Goal: Navigation & Orientation: Find specific page/section

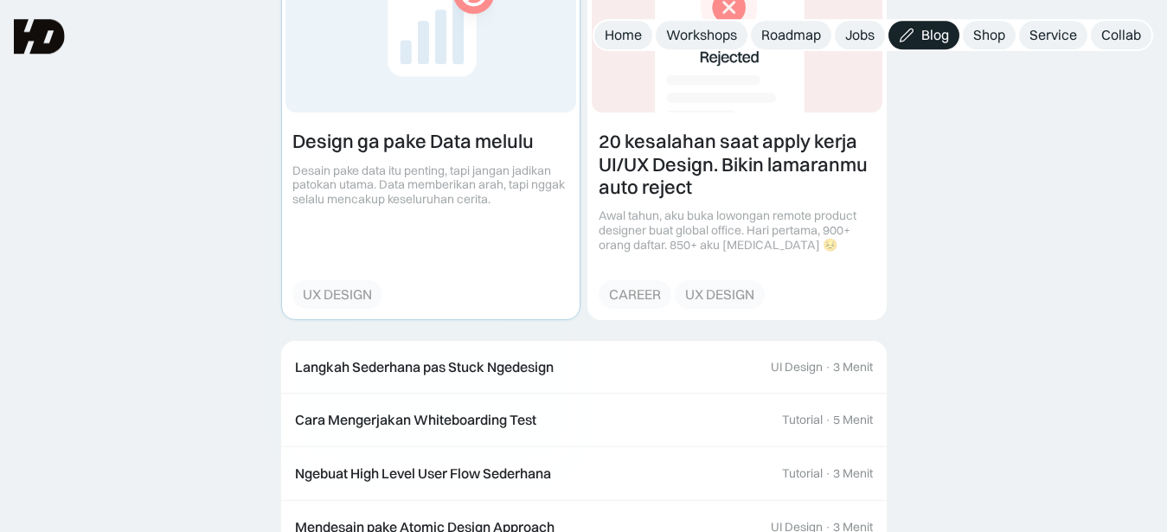
scroll to position [3773, 0]
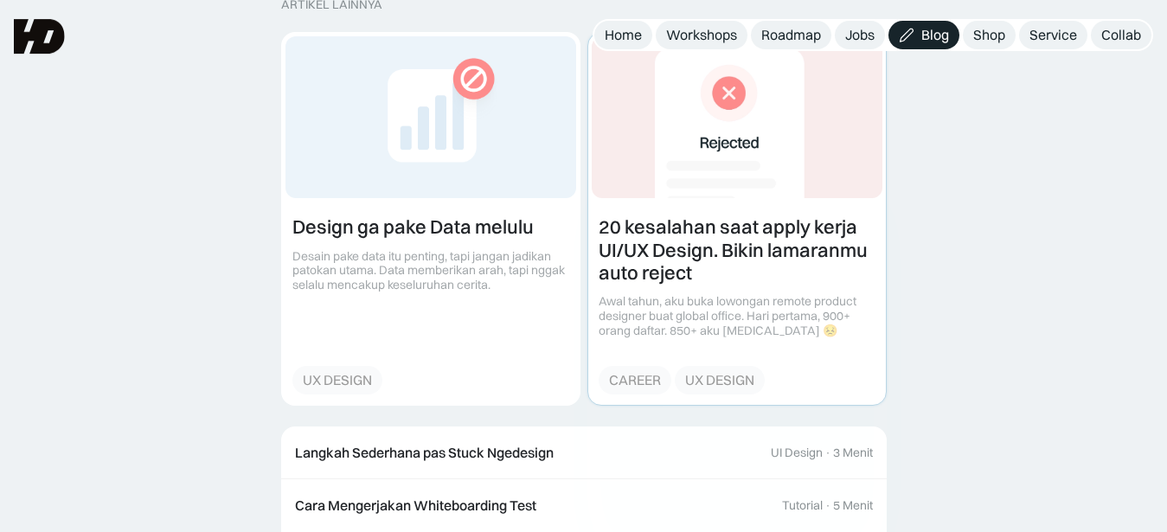
click at [681, 246] on link at bounding box center [737, 218] width 298 height 371
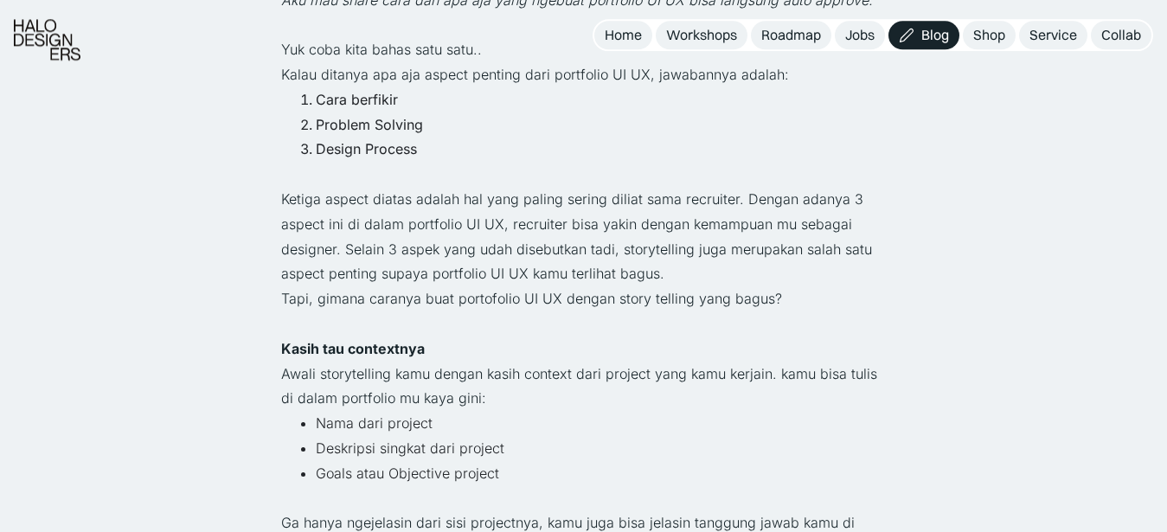
scroll to position [1131, 0]
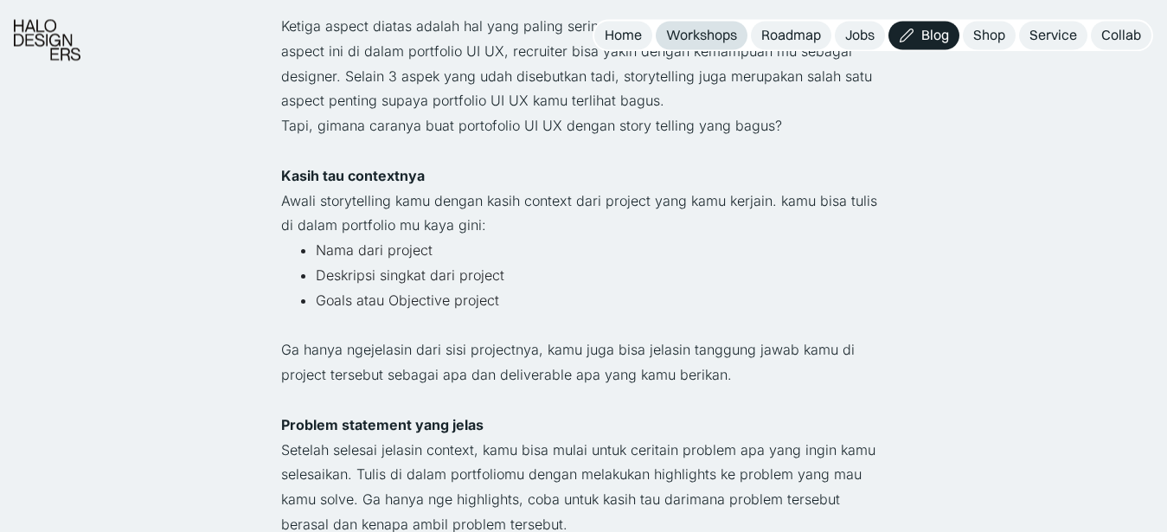
click at [710, 40] on div "Workshops" at bounding box center [701, 35] width 71 height 18
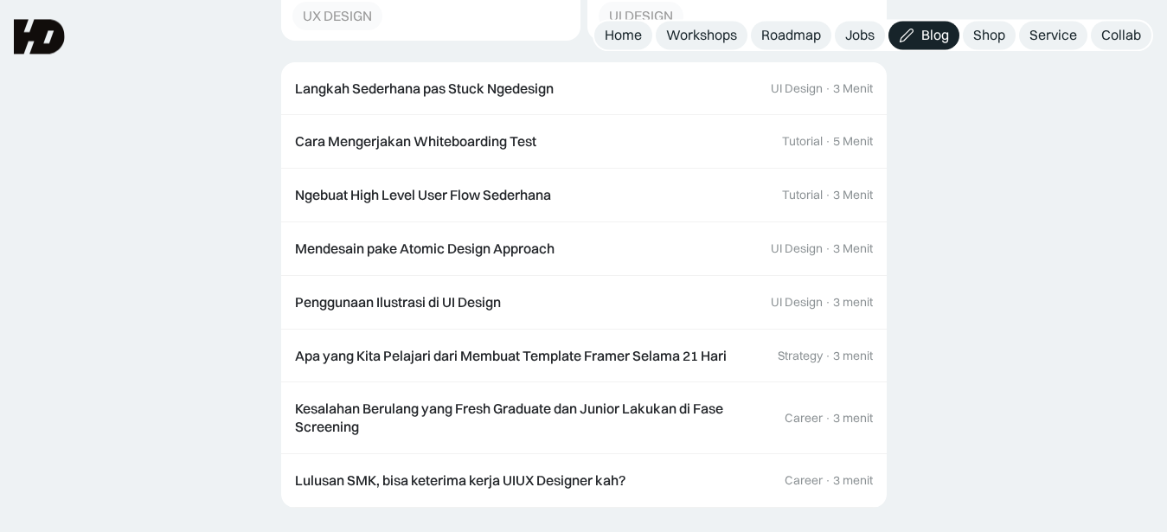
scroll to position [3225, 0]
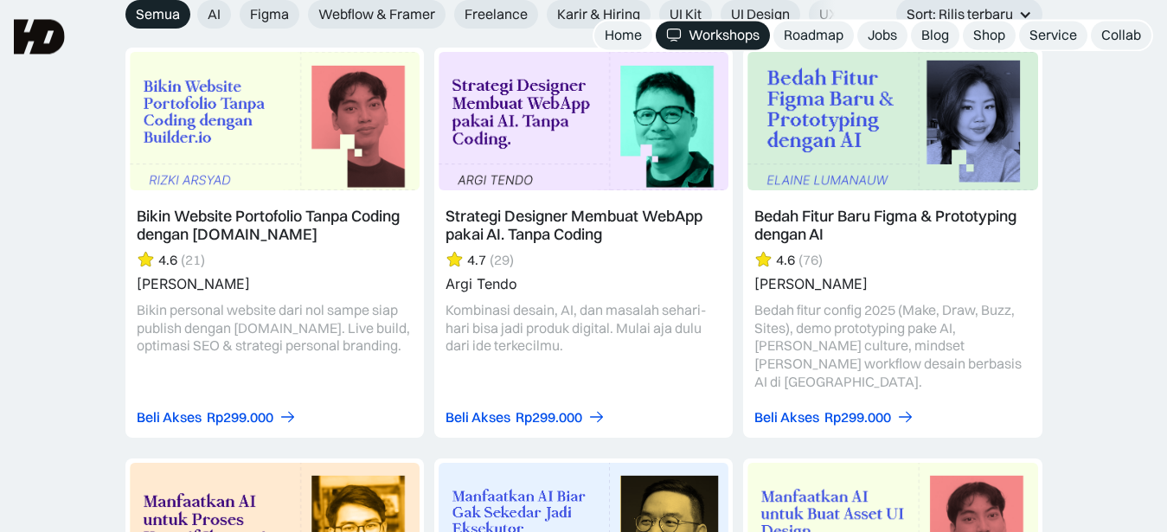
scroll to position [1988, 0]
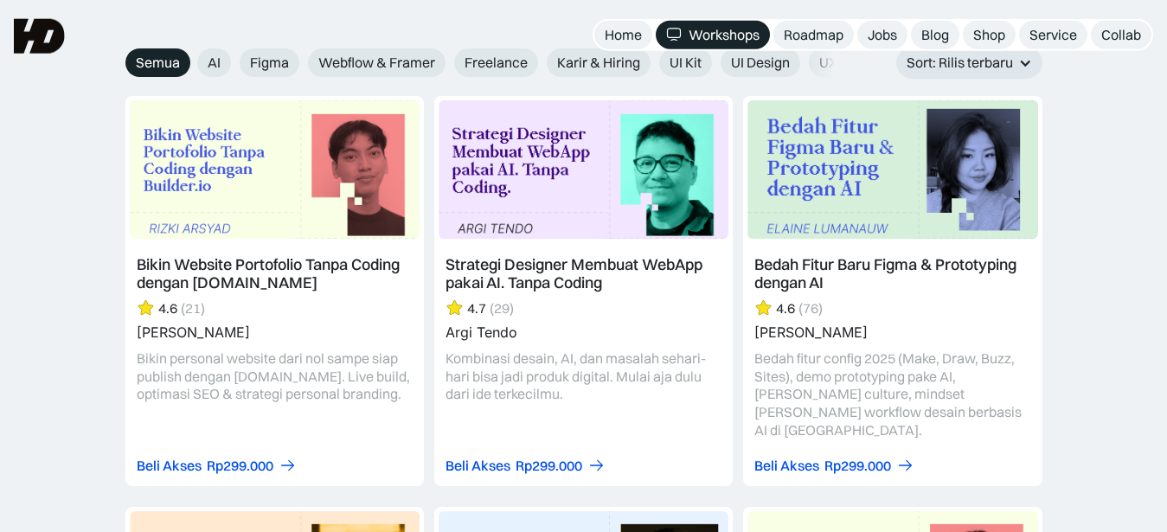
click at [534, 285] on link at bounding box center [583, 290] width 299 height 389
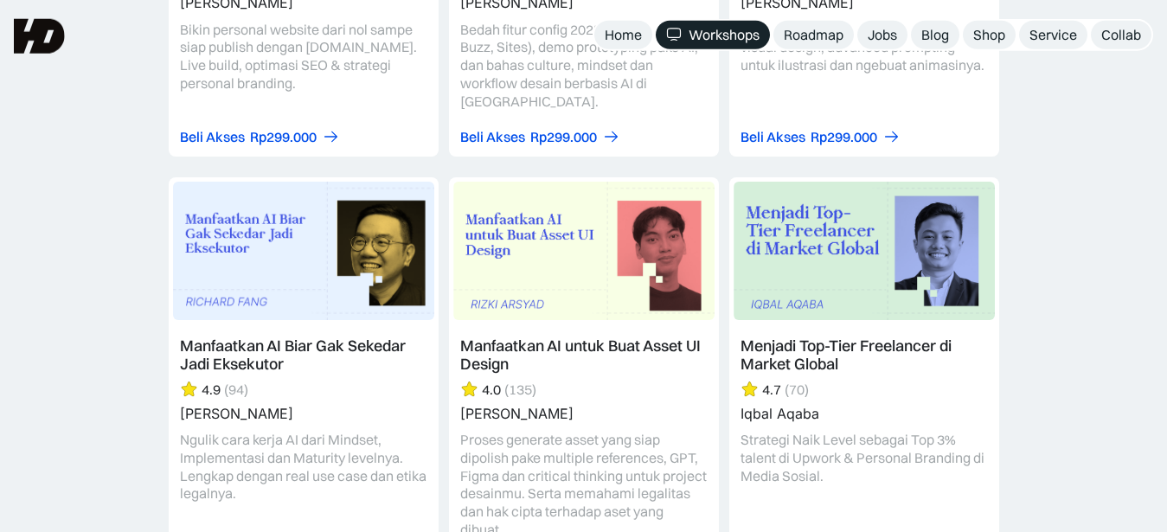
scroll to position [4970, 0]
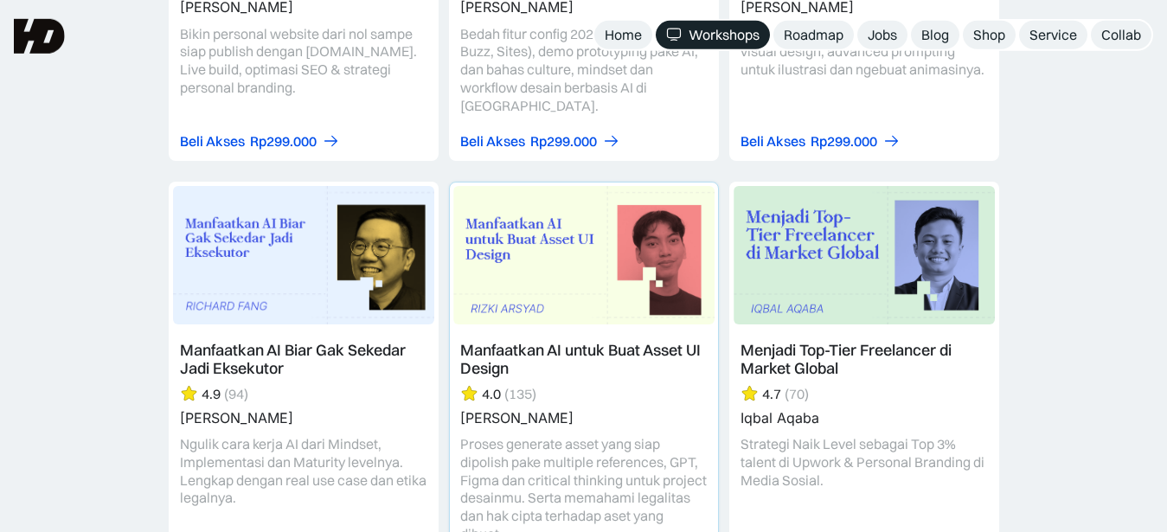
click at [524, 303] on link at bounding box center [584, 386] width 268 height 406
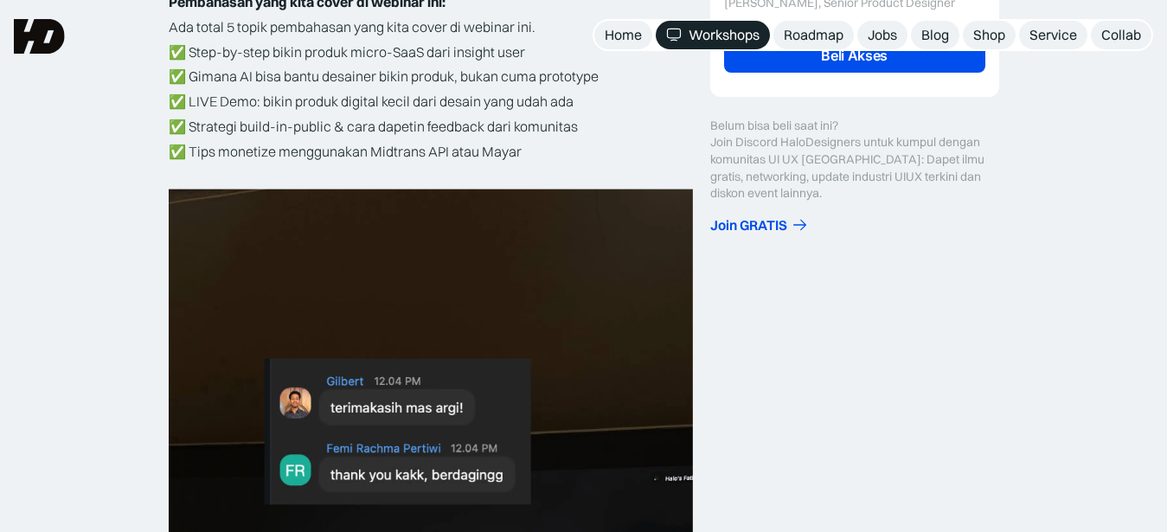
scroll to position [533, 0]
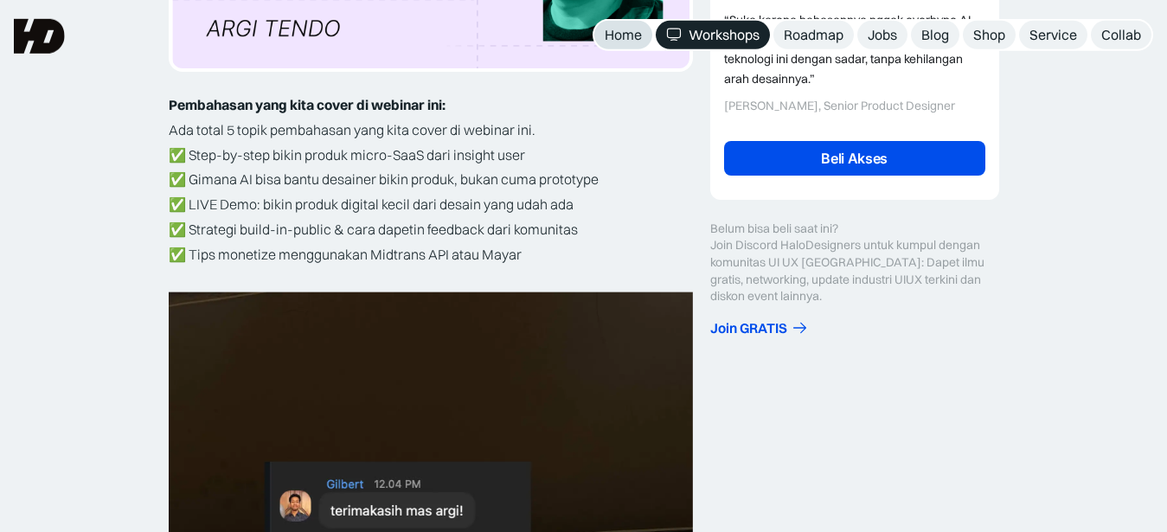
click at [608, 30] on div "Home" at bounding box center [623, 35] width 37 height 18
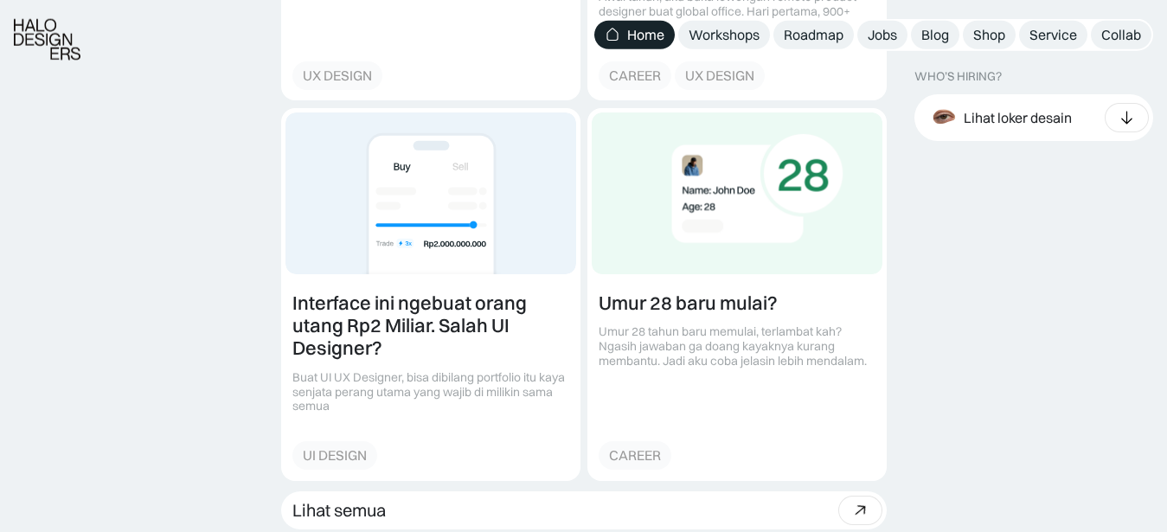
scroll to position [2322, 0]
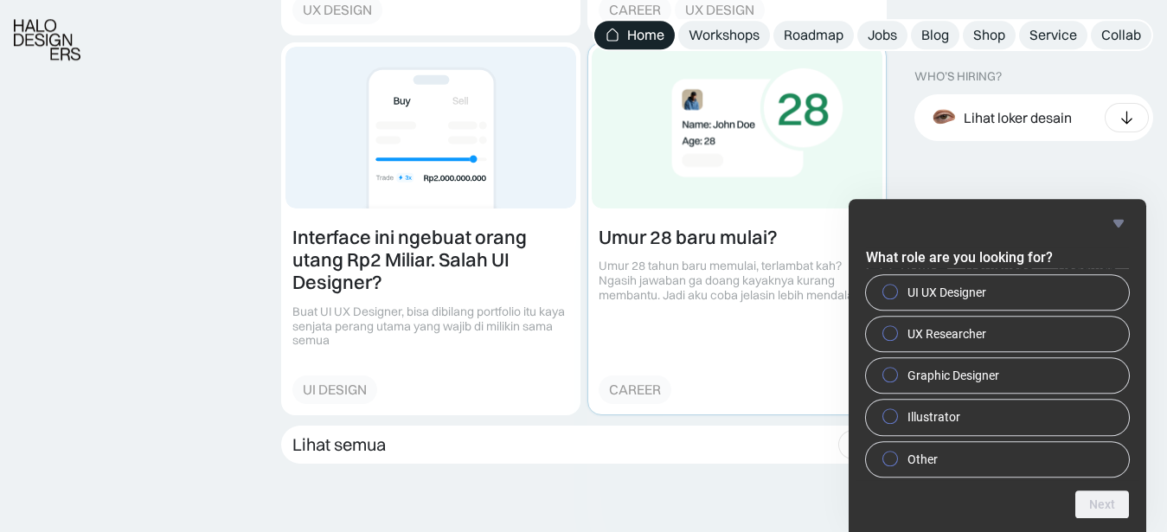
click at [648, 237] on link at bounding box center [737, 228] width 298 height 371
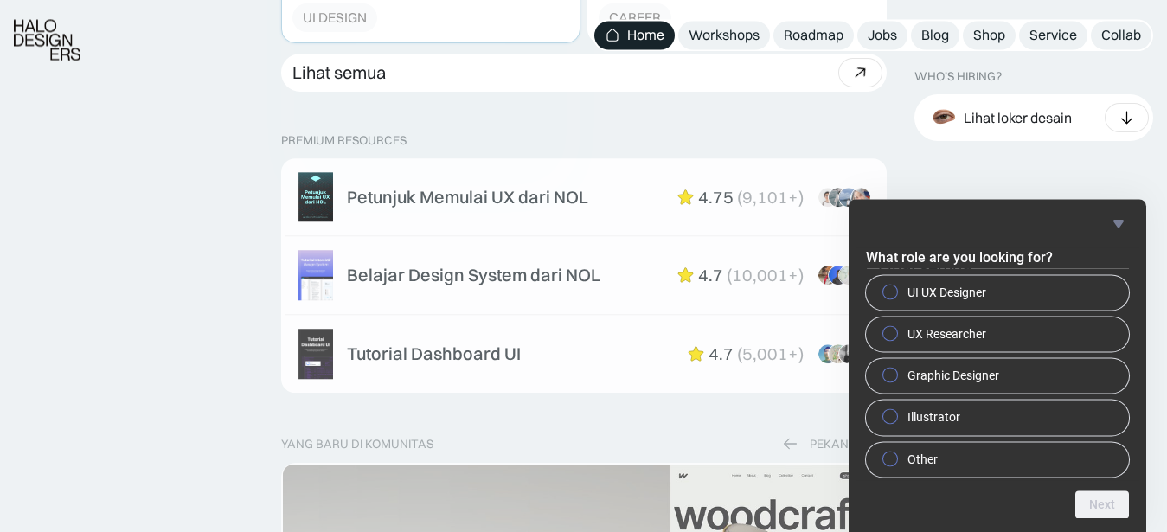
scroll to position [2762, 0]
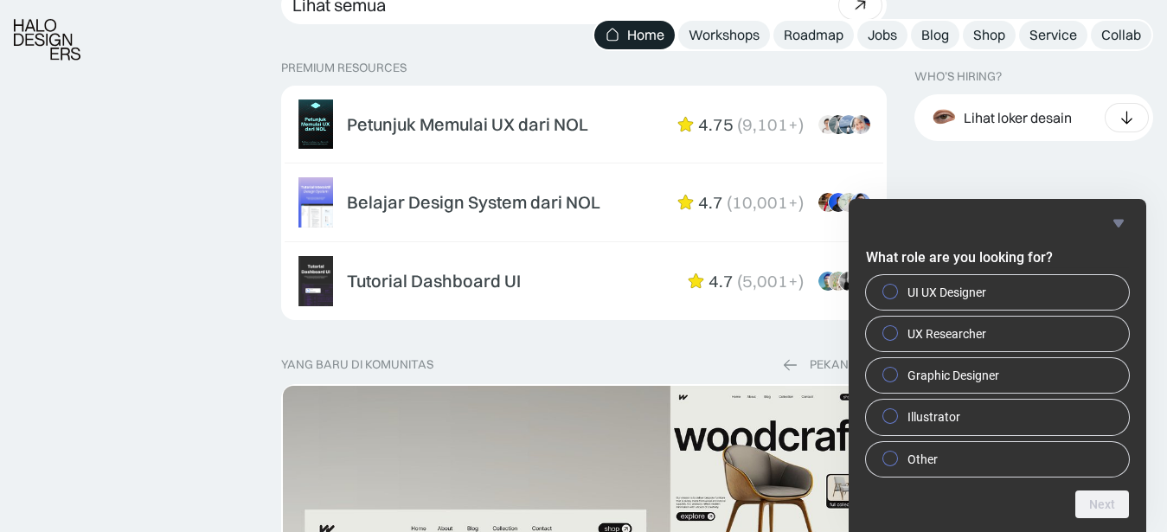
click at [1118, 223] on icon "Hide survey" at bounding box center [1119, 223] width 10 height 8
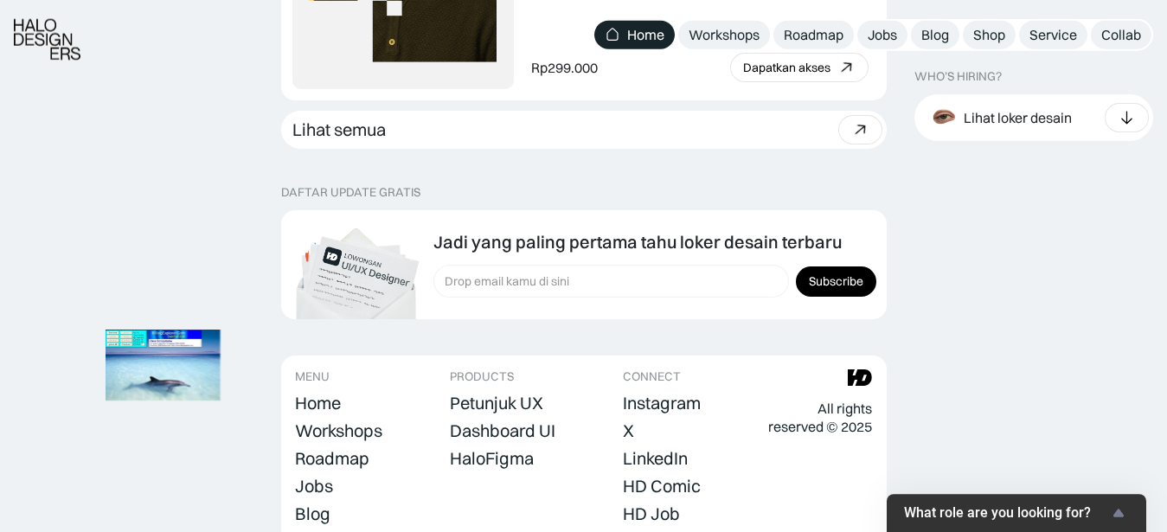
scroll to position [4942, 0]
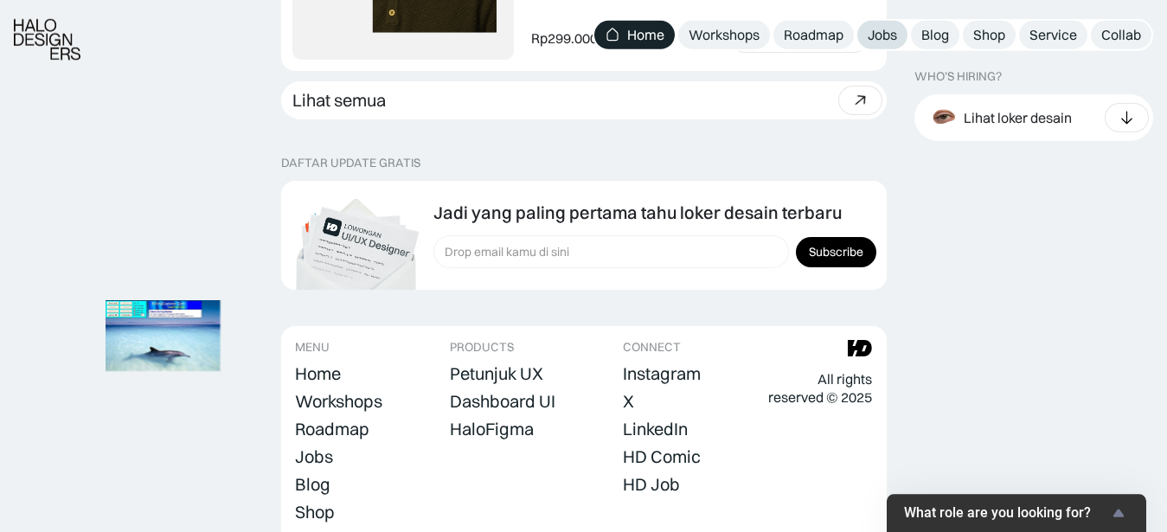
click at [889, 39] on div "Jobs" at bounding box center [882, 35] width 29 height 18
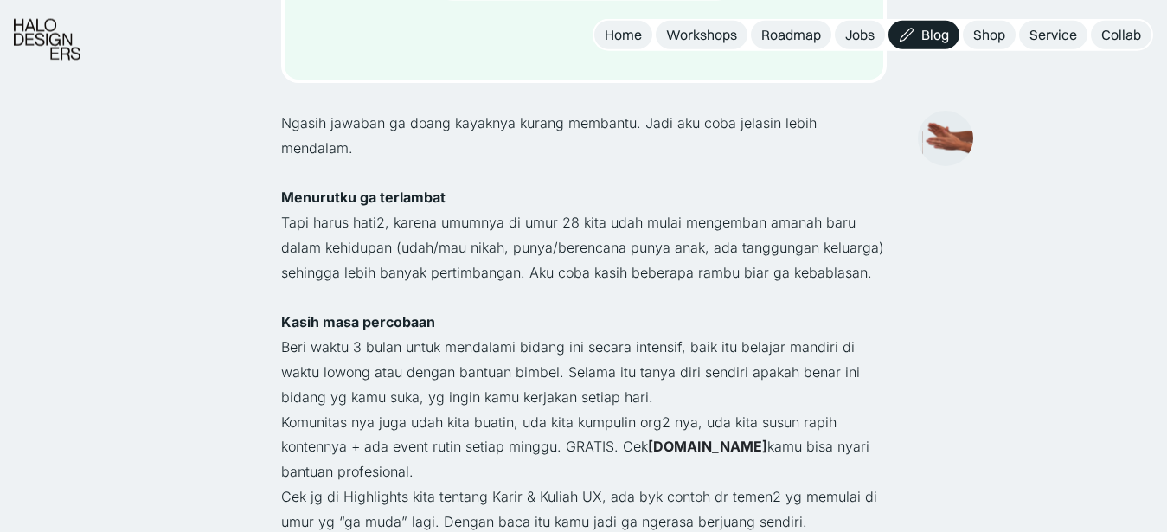
scroll to position [581, 0]
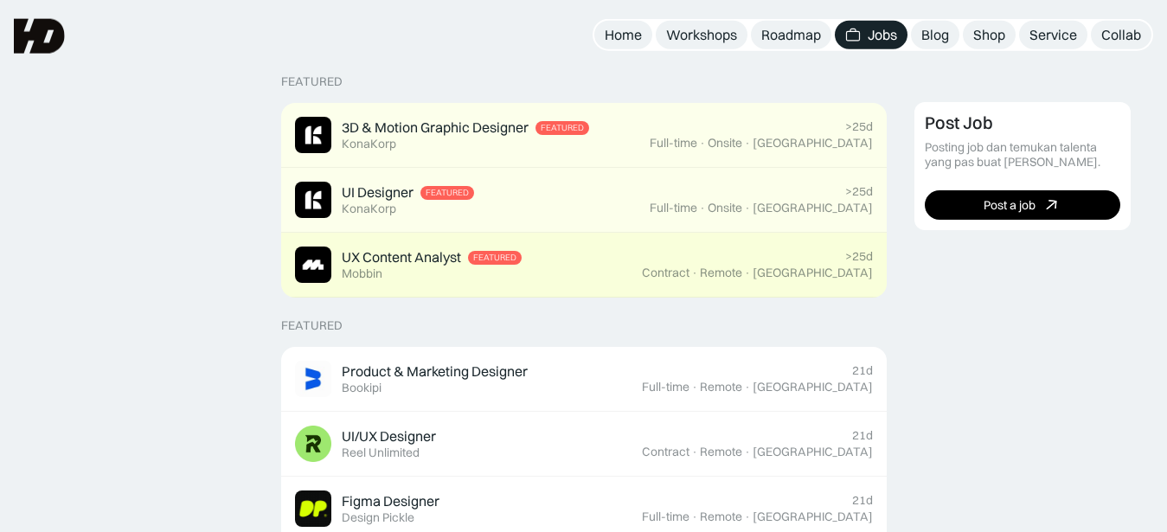
scroll to position [392, 0]
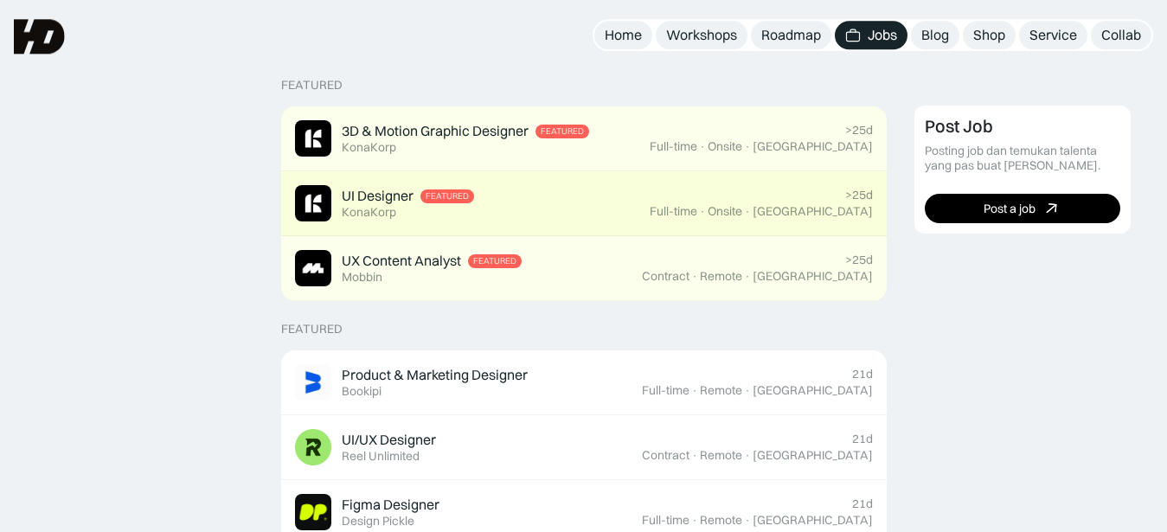
click at [550, 211] on div "UI Designer Featured KonaKorp" at bounding box center [472, 203] width 355 height 36
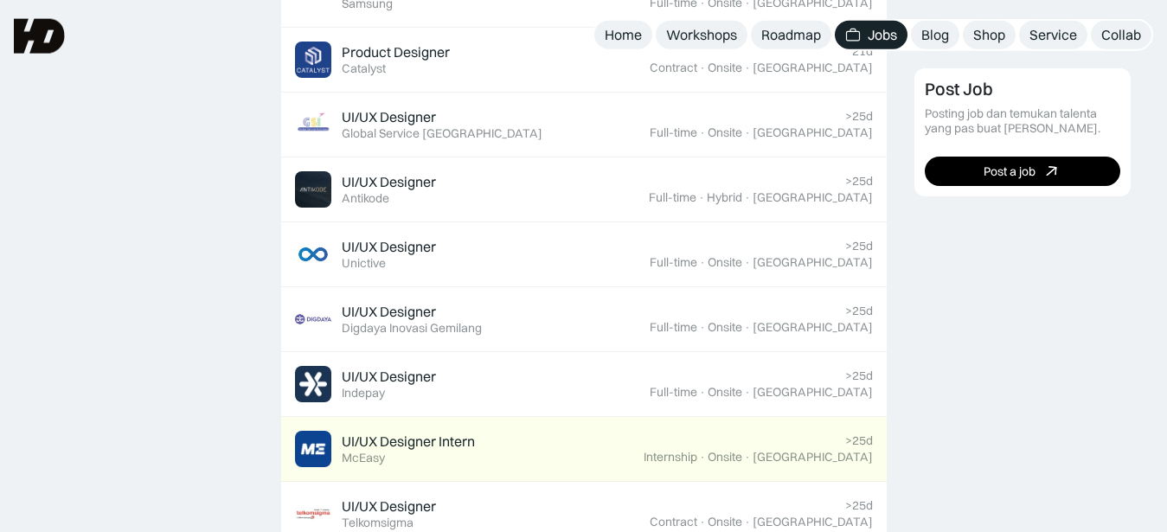
scroll to position [0, 0]
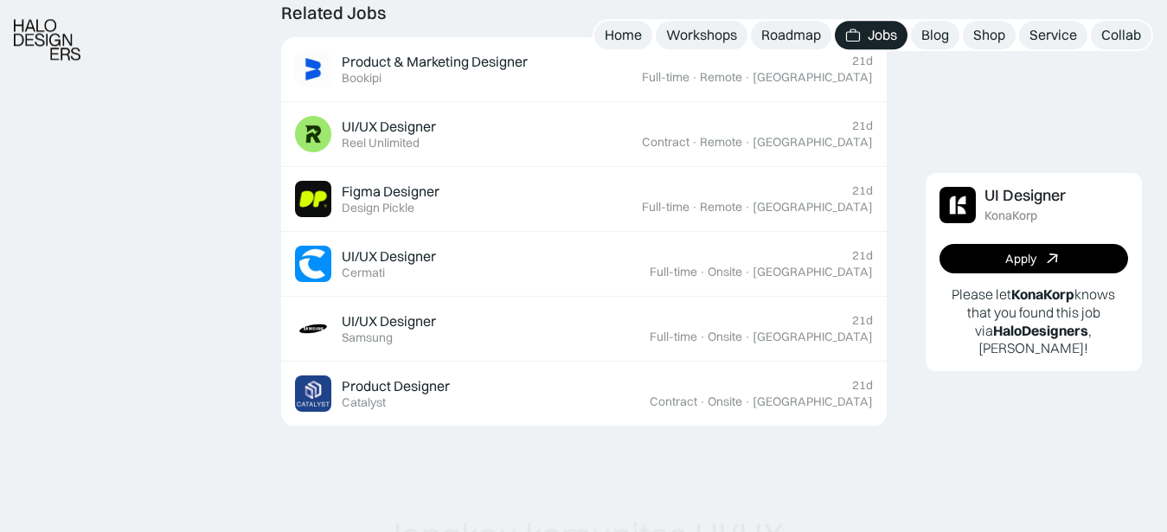
scroll to position [1182, 0]
